Goal: Transaction & Acquisition: Subscribe to service/newsletter

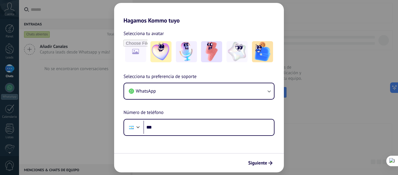
click at [164, 110] on div "Selecciona tu preferencia de soporte WhatsApp Número de teléfono Phone ***" at bounding box center [199, 104] width 170 height 63
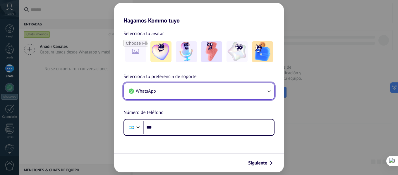
click at [190, 93] on button "WhatsApp" at bounding box center [199, 91] width 150 height 16
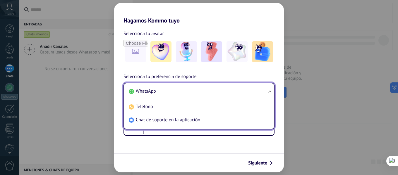
click at [208, 148] on form "Selecciona tu avatar Selecciona tu preferencia de soporte WhatsApp WhatsApp Tel…" at bounding box center [199, 98] width 170 height 149
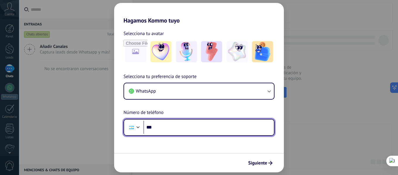
click at [203, 132] on input "***" at bounding box center [208, 127] width 131 height 13
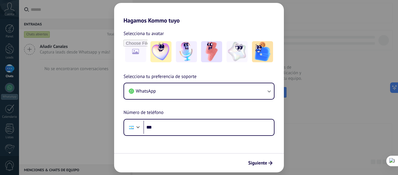
click at [56, 103] on div "Hagamos Kommo tuyo Selecciona tu avatar Selecciona tu preferencia de soporte Wh…" at bounding box center [199, 87] width 398 height 175
click at [260, 162] on span "Siguiente" at bounding box center [257, 163] width 19 height 4
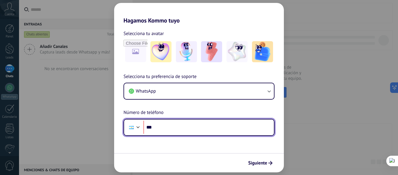
click at [179, 126] on input "***" at bounding box center [208, 127] width 131 height 13
type input "**********"
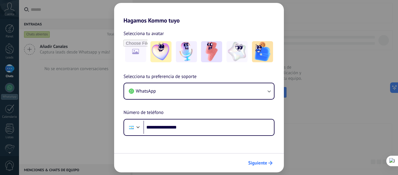
click at [261, 162] on span "Siguiente" at bounding box center [257, 163] width 19 height 4
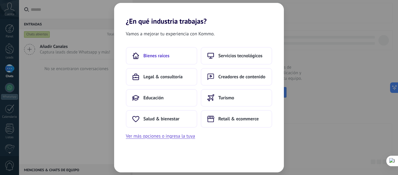
click at [179, 59] on button "Bienes raíces" at bounding box center [161, 56] width 71 height 18
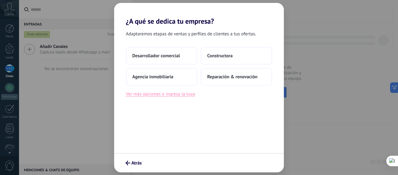
click at [184, 96] on button "Ver más opciones o ingresa la tuya" at bounding box center [160, 94] width 69 height 8
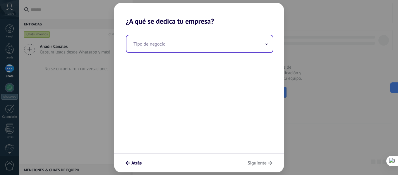
click at [186, 43] on input "text" at bounding box center [199, 43] width 146 height 17
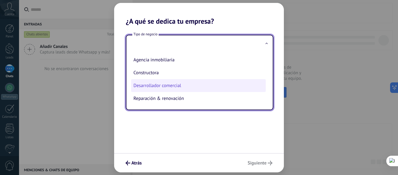
click at [180, 84] on li "Desarrollador comercial" at bounding box center [198, 85] width 135 height 13
type input "**********"
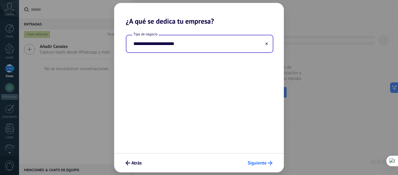
click at [264, 162] on span "Siguiente" at bounding box center [257, 163] width 19 height 4
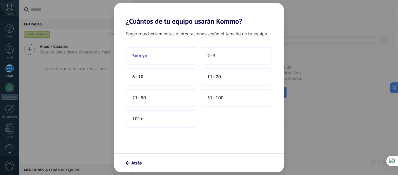
click at [174, 59] on button "Solo yo" at bounding box center [161, 56] width 71 height 18
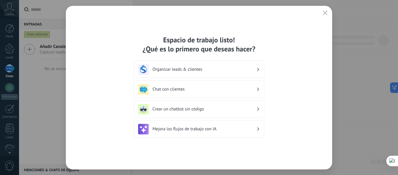
click at [202, 110] on h3 "Crear un chatbot sin código" at bounding box center [205, 110] width 104 height 6
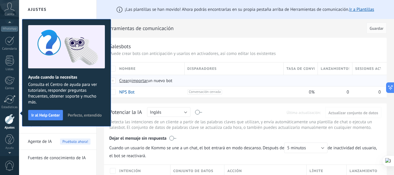
scroll to position [3, 0]
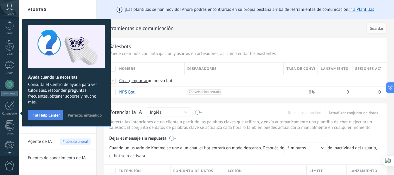
click at [54, 117] on span "Ir al Help Center" at bounding box center [45, 115] width 28 height 4
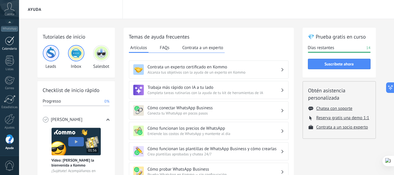
click at [6, 43] on div at bounding box center [9, 40] width 9 height 9
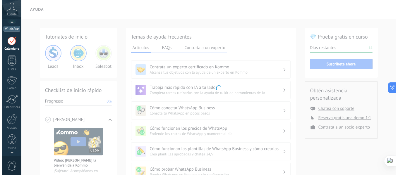
scroll to position [17, 0]
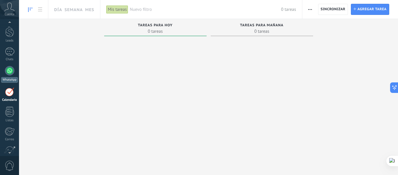
click at [9, 72] on div at bounding box center [9, 70] width 9 height 9
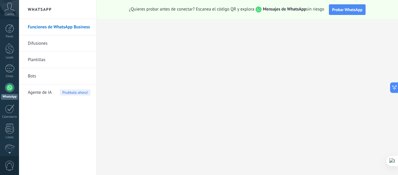
click at [56, 46] on link "Difusiones" at bounding box center [59, 43] width 63 height 16
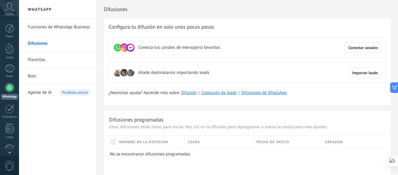
click at [42, 56] on link "Plantillas" at bounding box center [59, 60] width 63 height 16
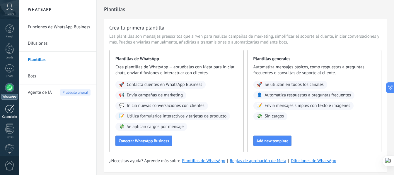
click at [13, 108] on div at bounding box center [9, 109] width 9 height 9
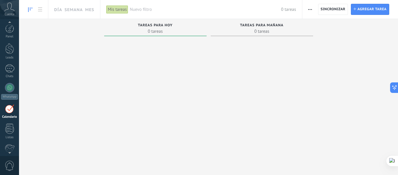
scroll to position [17, 0]
click at [267, 26] on span "Tareas para mañana" at bounding box center [262, 25] width 44 height 4
drag, startPoint x: 263, startPoint y: 35, endPoint x: 202, endPoint y: 34, distance: 60.9
click at [262, 35] on div "Tareas para [DATE] 0 tareas" at bounding box center [262, 27] width 102 height 17
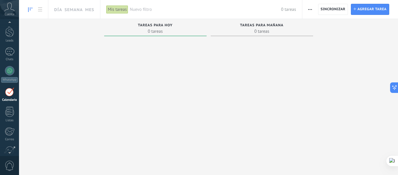
click at [148, 33] on span "0 tareas" at bounding box center [155, 31] width 97 height 6
click at [196, 108] on div at bounding box center [155, 88] width 102 height 99
click at [393, 90] on icon at bounding box center [392, 88] width 6 height 6
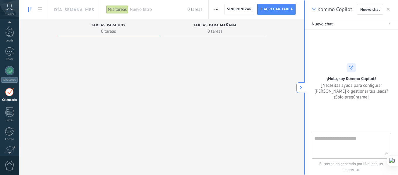
click at [300, 89] on use at bounding box center [301, 88] width 2 height 4
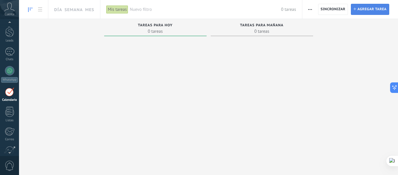
click at [377, 11] on span "Agregar tarea" at bounding box center [371, 9] width 29 height 11
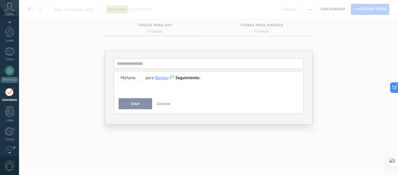
click at [219, 79] on div at bounding box center [209, 78] width 180 height 7
click at [137, 78] on span "Mañana" at bounding box center [131, 77] width 25 height 7
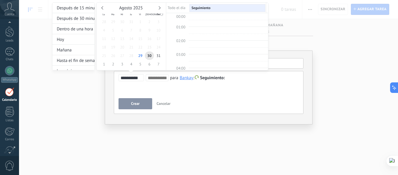
scroll to position [110, 0]
click at [236, 95] on div at bounding box center [199, 87] width 398 height 175
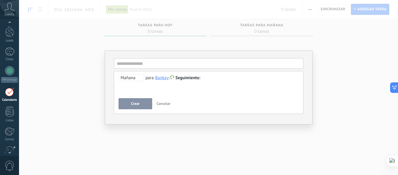
click at [171, 104] on button "Cancelar" at bounding box center [163, 103] width 19 height 11
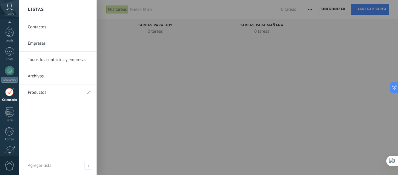
click at [13, 114] on div at bounding box center [9, 112] width 9 height 10
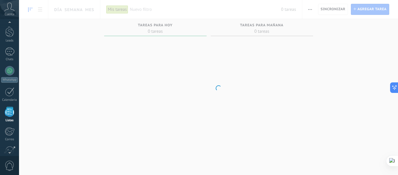
scroll to position [36, 0]
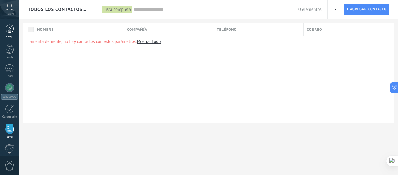
click at [12, 30] on div at bounding box center [9, 28] width 9 height 9
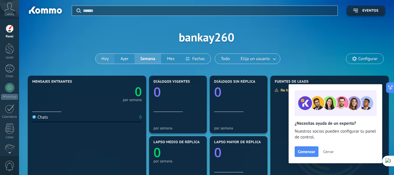
click at [106, 58] on button "Hoy" at bounding box center [104, 59] width 19 height 10
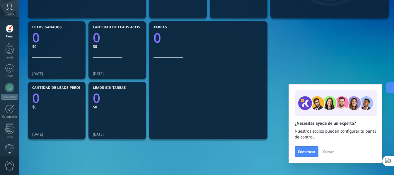
scroll to position [88, 0]
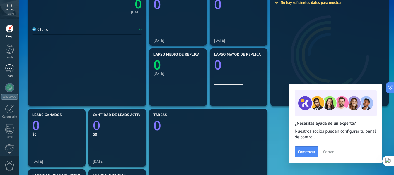
click at [13, 71] on div at bounding box center [9, 68] width 9 height 8
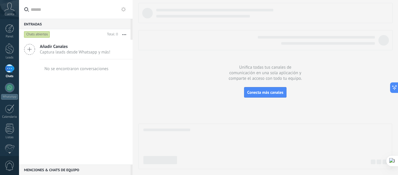
click at [62, 49] on span "Añadir Canales" at bounding box center [75, 47] width 71 height 6
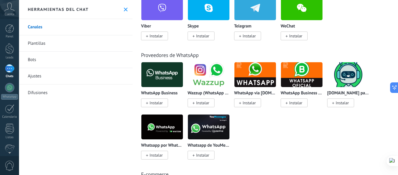
scroll to position [29, 0]
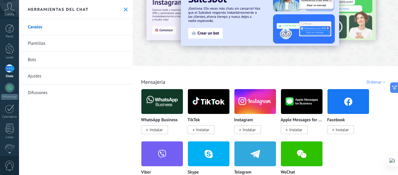
click at [164, 129] on span "Instalar" at bounding box center [154, 130] width 27 height 9
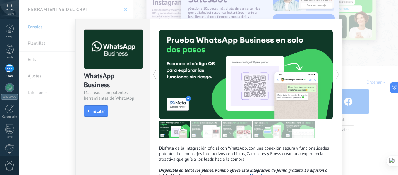
click at [212, 134] on img at bounding box center [206, 130] width 30 height 18
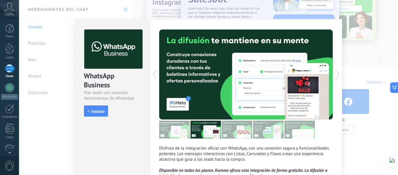
click at [240, 132] on img at bounding box center [237, 130] width 30 height 18
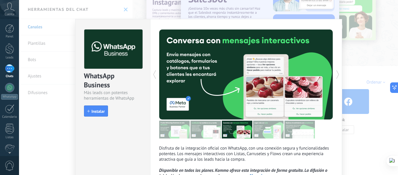
click at [257, 132] on img at bounding box center [268, 130] width 30 height 18
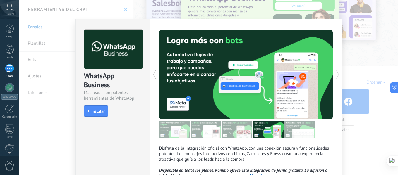
click at [292, 134] on img at bounding box center [300, 130] width 30 height 18
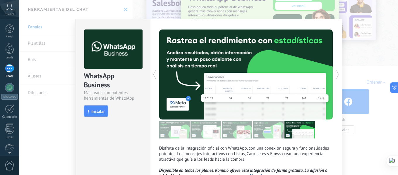
click at [161, 134] on img at bounding box center [174, 130] width 30 height 18
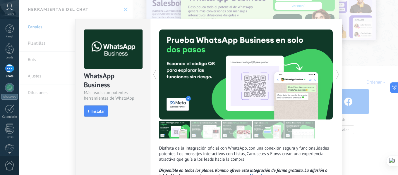
click at [199, 130] on img at bounding box center [206, 130] width 30 height 18
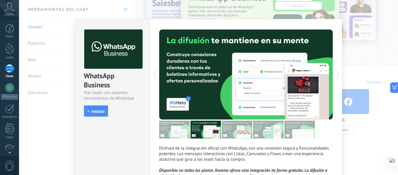
click at [226, 133] on img at bounding box center [237, 130] width 30 height 18
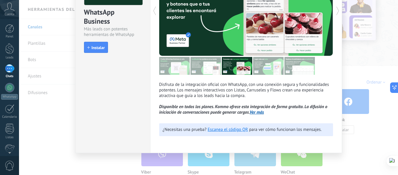
scroll to position [0, 0]
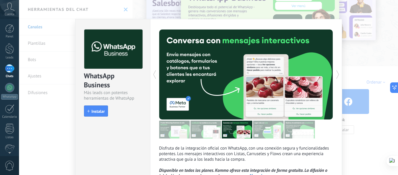
click at [365, 58] on div "WhatsApp Business Más leads con potentes herramientas de WhatsApp install Insta…" at bounding box center [208, 87] width 379 height 175
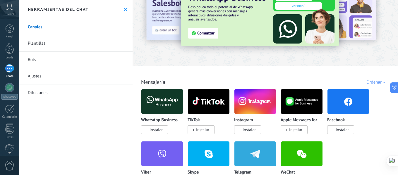
click at [50, 45] on link "Plantillas" at bounding box center [76, 43] width 114 height 16
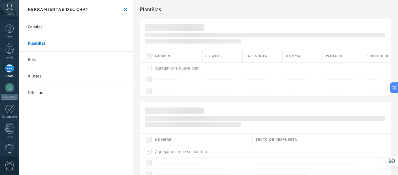
click at [47, 24] on link "Canales" at bounding box center [76, 27] width 114 height 16
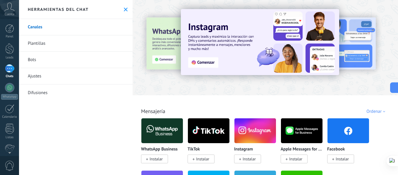
scroll to position [88, 0]
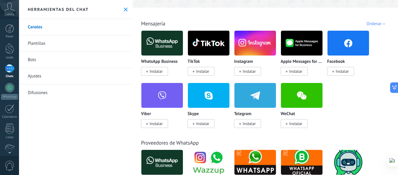
click at [247, 54] on img at bounding box center [255, 43] width 42 height 28
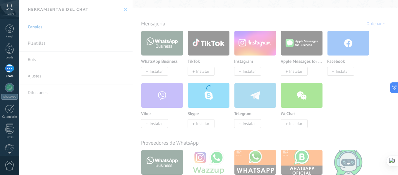
click at [247, 62] on div "Instagram Obtén leads de Instagram y mantente conectado sin salir de Kommo Inst…" at bounding box center [208, 87] width 379 height 175
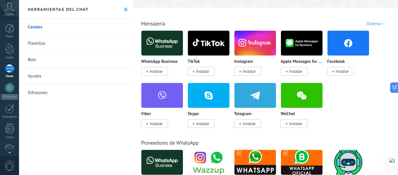
click at [247, 62] on p "Instagram" at bounding box center [243, 61] width 19 height 5
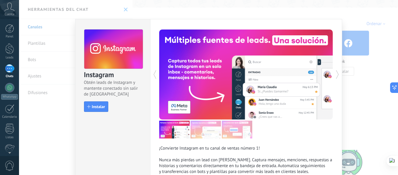
scroll to position [62, 0]
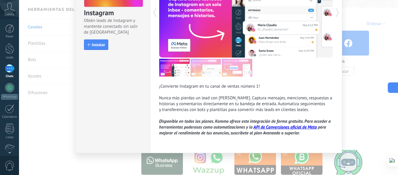
click at [389, 90] on button at bounding box center [393, 88] width 11 height 11
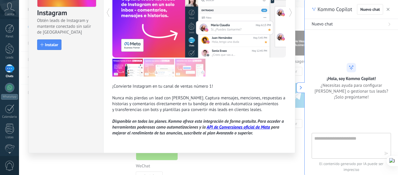
click at [299, 86] on icon at bounding box center [301, 88] width 4 height 4
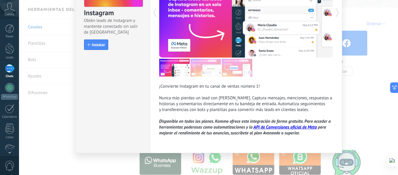
click at [205, 66] on img at bounding box center [206, 68] width 30 height 18
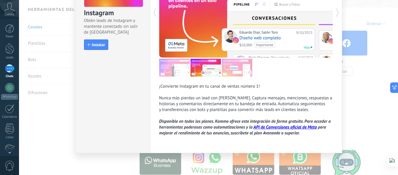
click at [237, 67] on img at bounding box center [237, 68] width 30 height 18
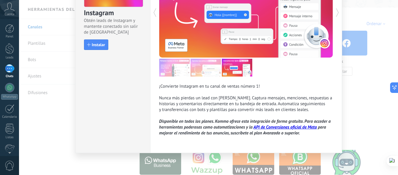
click at [181, 63] on img at bounding box center [174, 68] width 30 height 18
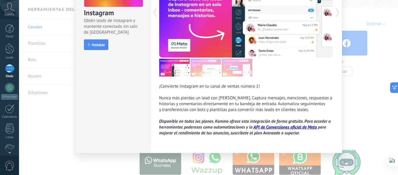
click at [234, 67] on img at bounding box center [237, 68] width 30 height 18
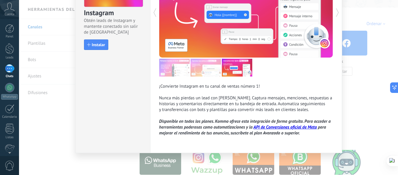
scroll to position [4, 0]
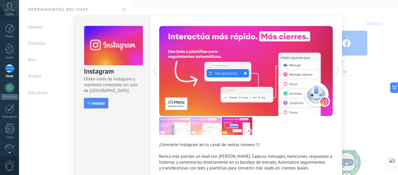
click at [347, 41] on div "Instagram Obtén leads de Instagram y mantente conectado sin salir de Kommo Inst…" at bounding box center [208, 87] width 379 height 175
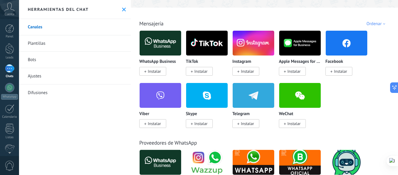
scroll to position [0, 0]
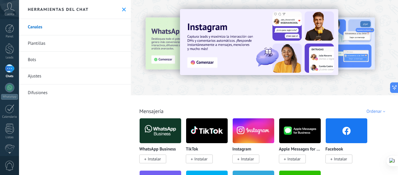
click at [123, 11] on icon at bounding box center [124, 10] width 4 height 4
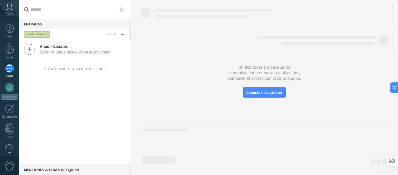
click at [89, 69] on div "No se encontraron conversaciones" at bounding box center [76, 69] width 64 height 6
click at [237, 43] on div at bounding box center [256, 40] width 238 height 9
click at [59, 54] on span "Captura leads desde Whatsapp y más!" at bounding box center [75, 52] width 71 height 6
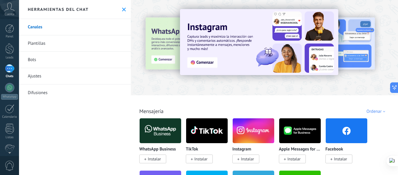
click at [157, 160] on span "Instalar" at bounding box center [154, 159] width 13 height 5
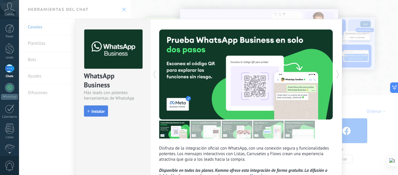
click at [98, 111] on span "Instalar" at bounding box center [98, 111] width 13 height 4
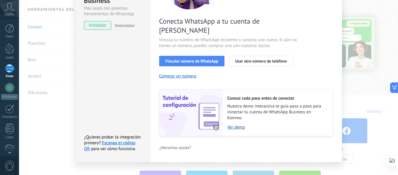
scroll to position [26, 0]
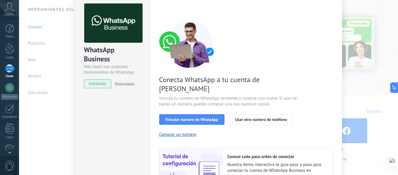
click at [289, 96] on span "Vincula tu número de WhatsApp existente o conecta uno nuevo. Si aún no tienes u…" at bounding box center [228, 102] width 139 height 12
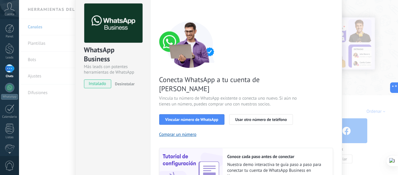
scroll to position [0, 0]
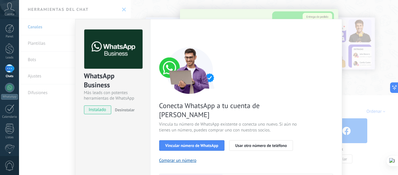
click at [369, 52] on div "WhatsApp Business Más leads con potentes herramientas de WhatsApp instalado Des…" at bounding box center [208, 87] width 379 height 175
